Goal: Task Accomplishment & Management: Manage account settings

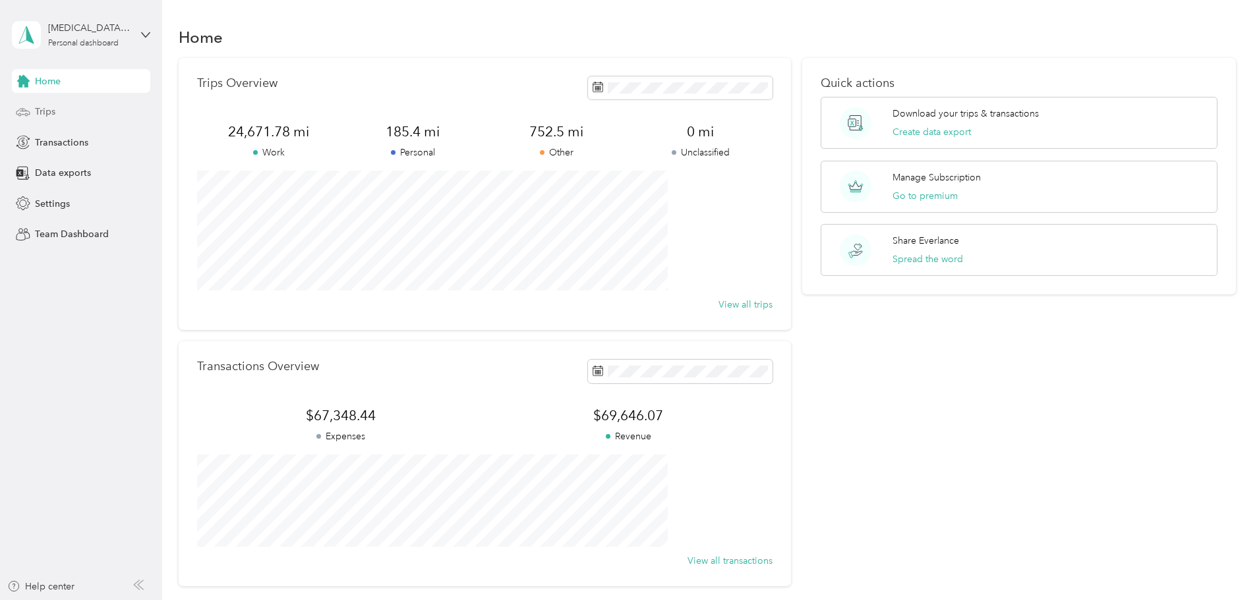
click at [67, 108] on div "Trips" at bounding box center [81, 112] width 138 height 24
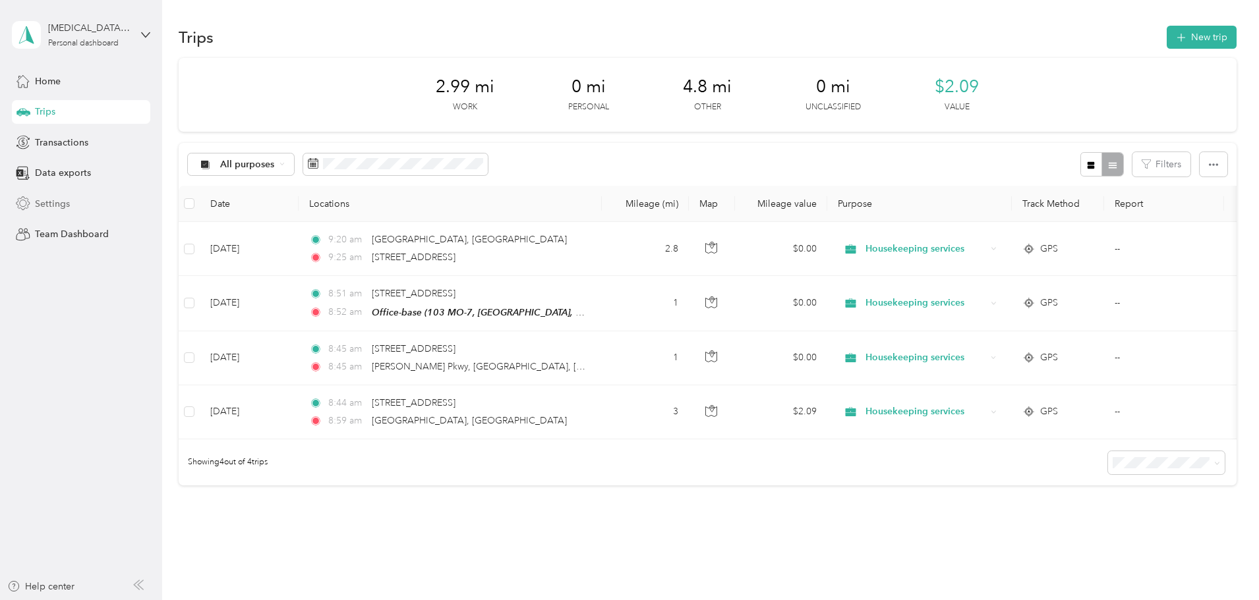
click at [56, 199] on span "Settings" at bounding box center [52, 204] width 35 height 14
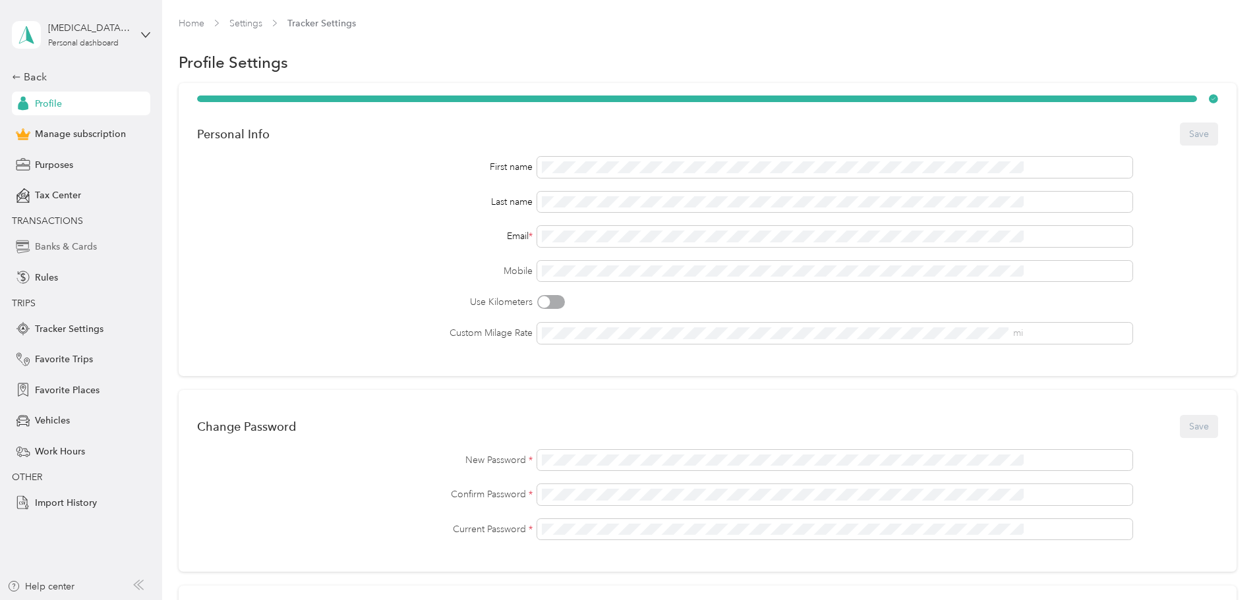
click at [82, 248] on span "Banks & Cards" at bounding box center [66, 247] width 62 height 14
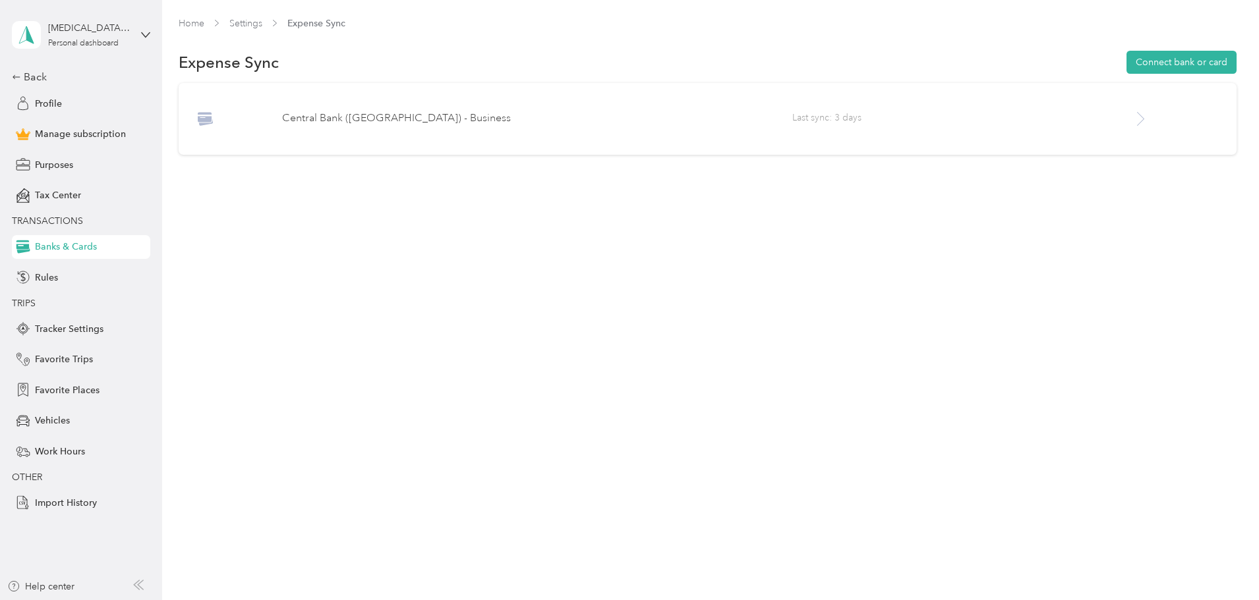
click at [1132, 121] on icon at bounding box center [1140, 119] width 16 height 16
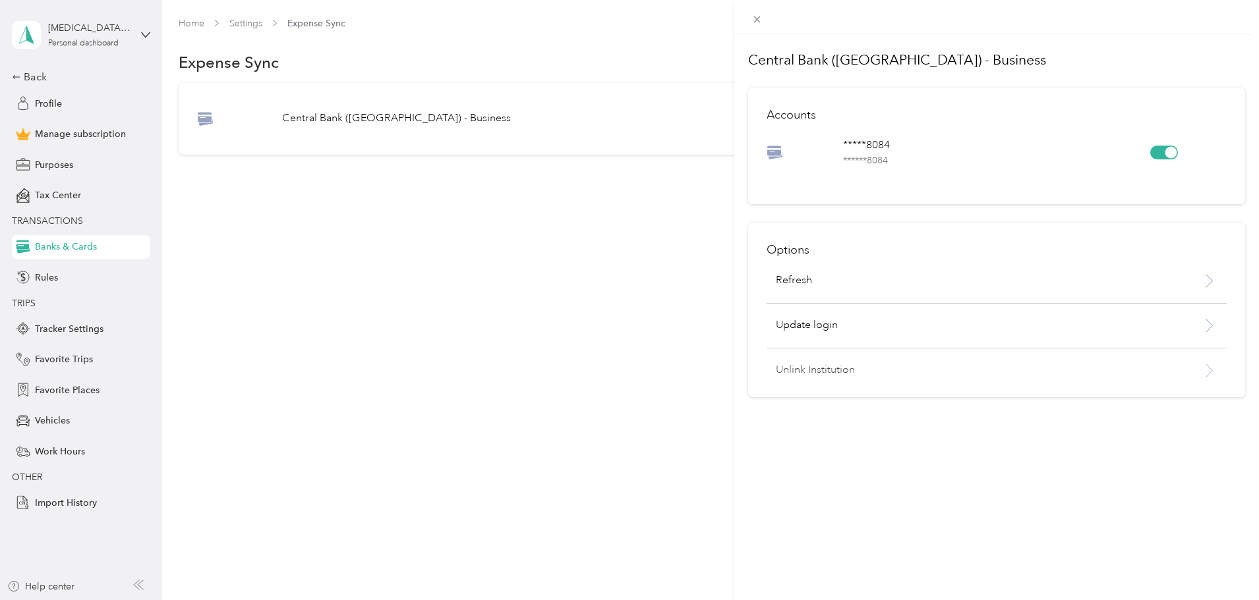
click at [821, 370] on p "Unlink Institution" at bounding box center [963, 370] width 374 height 16
click at [962, 336] on button "Unlink" at bounding box center [955, 336] width 45 height 23
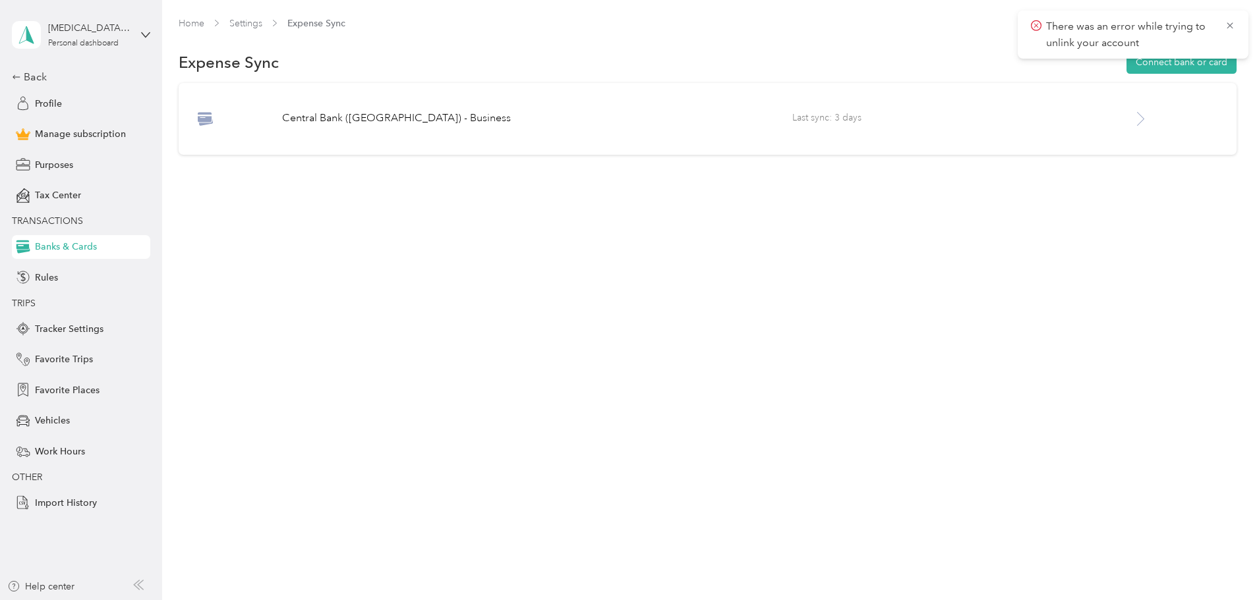
click at [1222, 24] on span "There was an error while trying to unlink your account" at bounding box center [1133, 34] width 204 height 32
click at [1224, 25] on span "There was an error while trying to unlink your account" at bounding box center [1133, 34] width 204 height 32
click at [1228, 27] on icon at bounding box center [1229, 25] width 6 height 6
